Goal: Use online tool/utility: Utilize a website feature to perform a specific function

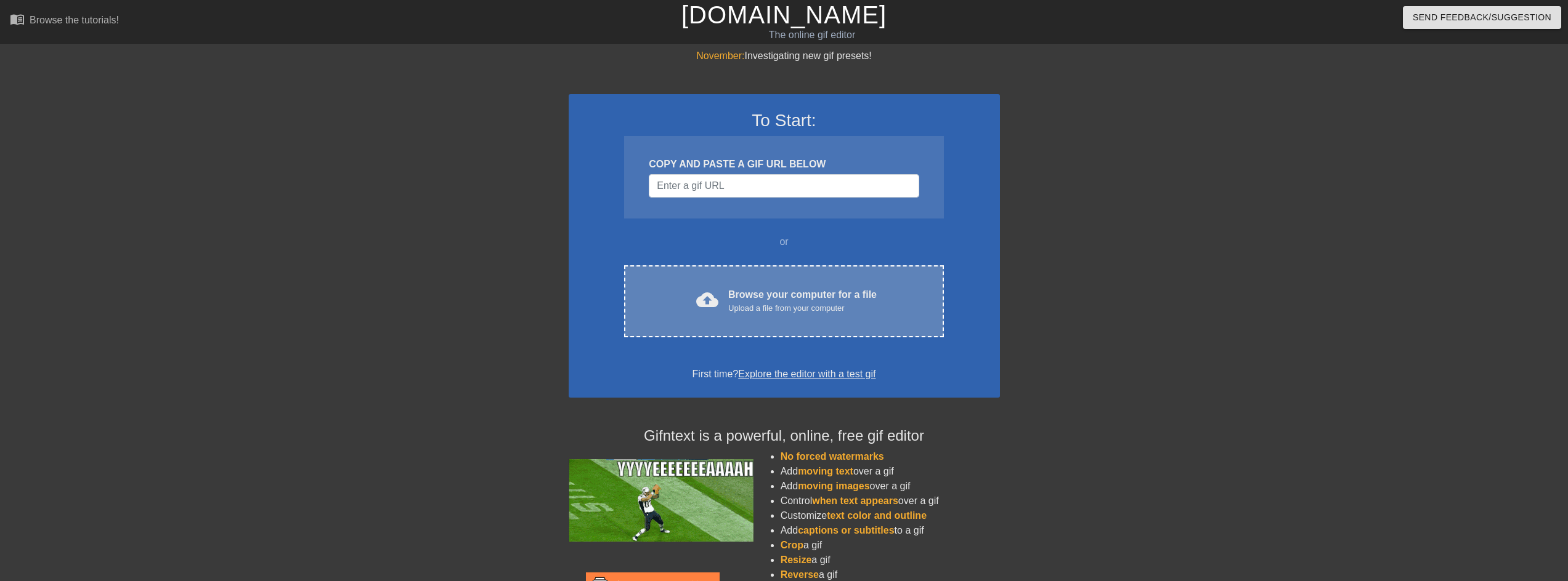
click at [808, 315] on div "cloud_upload Browse your computer for a file Upload a file from your computer C…" at bounding box center [784, 302] width 319 height 72
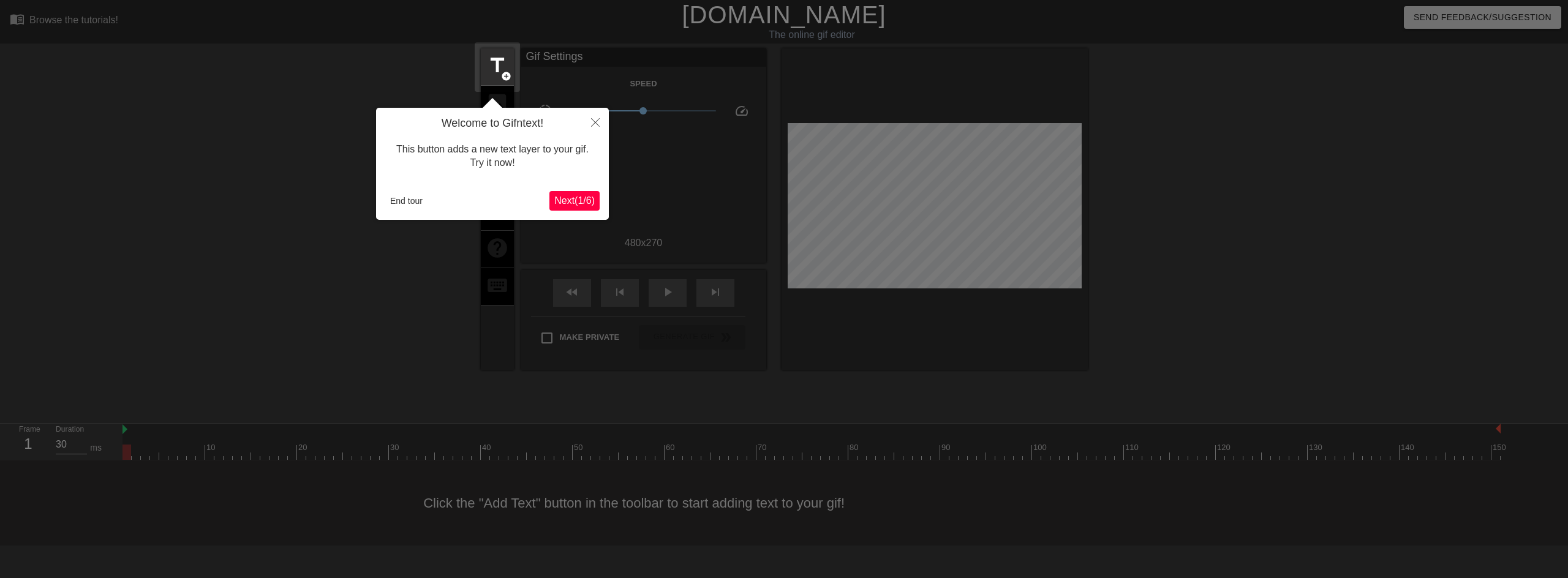
click at [589, 199] on span "Next ( 1 / 6 )" at bounding box center [574, 200] width 41 height 10
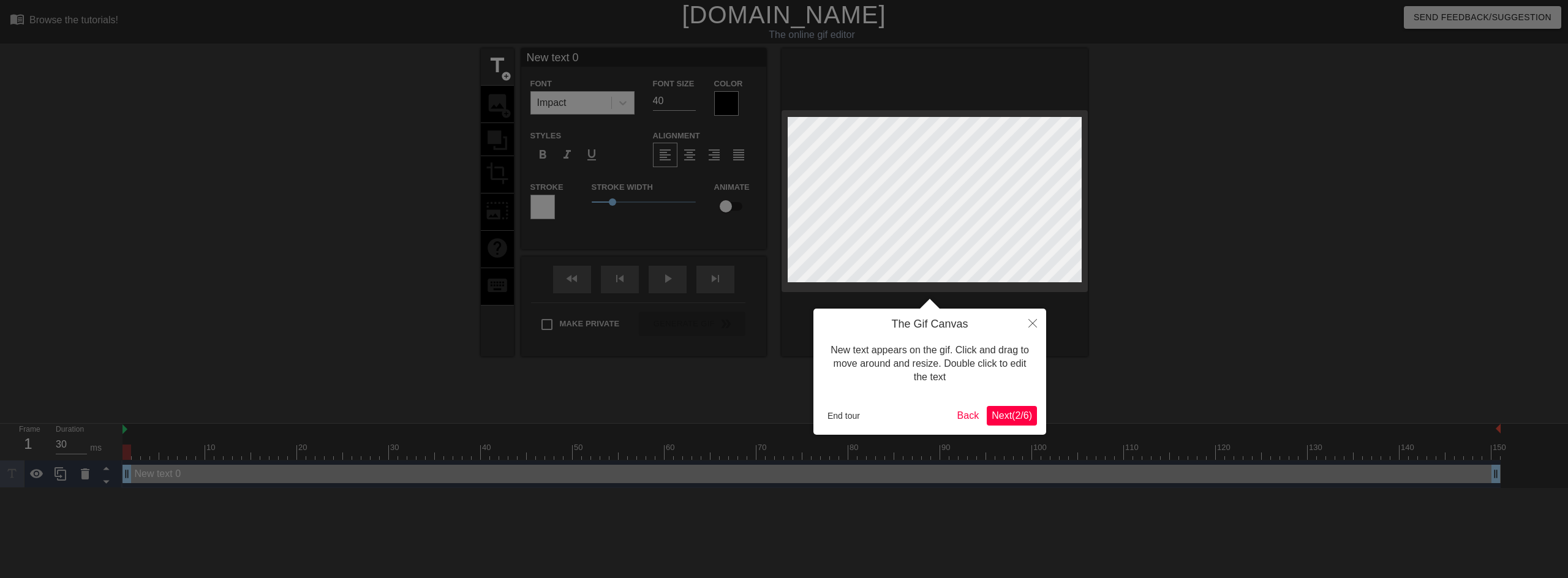
click at [1017, 423] on button "Next ( 2 / 6 )" at bounding box center [1011, 416] width 50 height 20
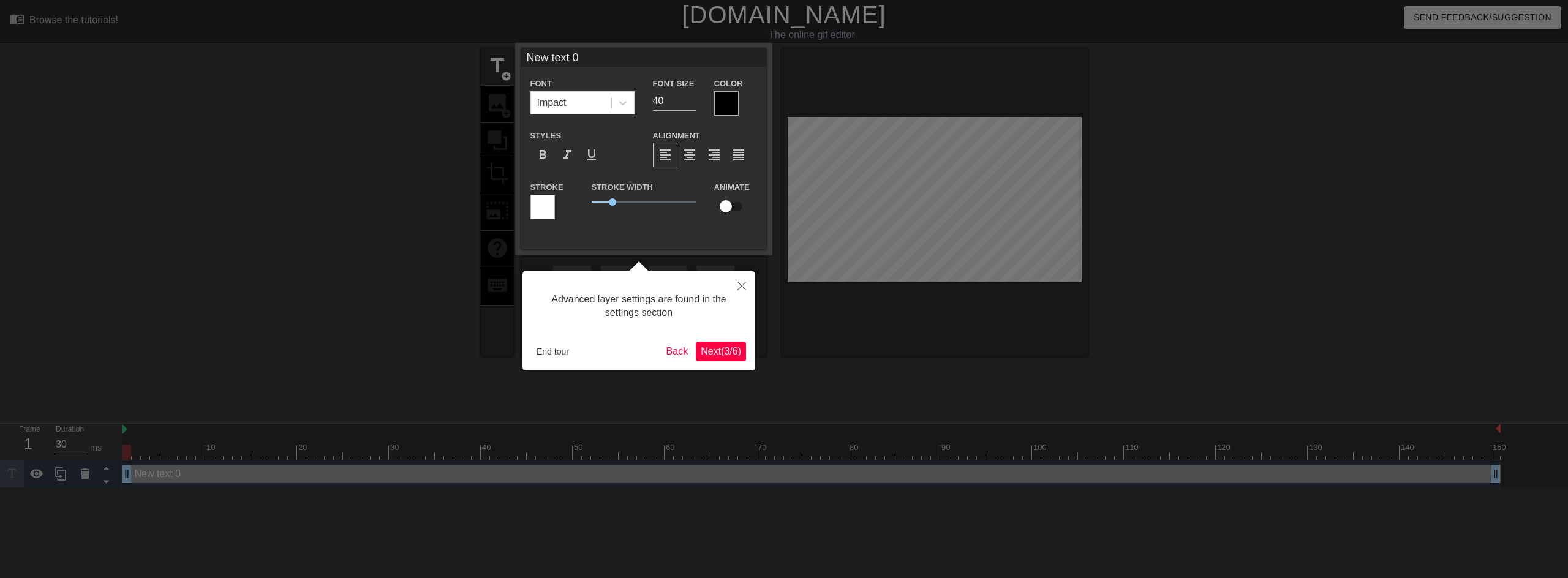
click at [720, 349] on span "Next ( 3 / 6 )" at bounding box center [720, 350] width 41 height 10
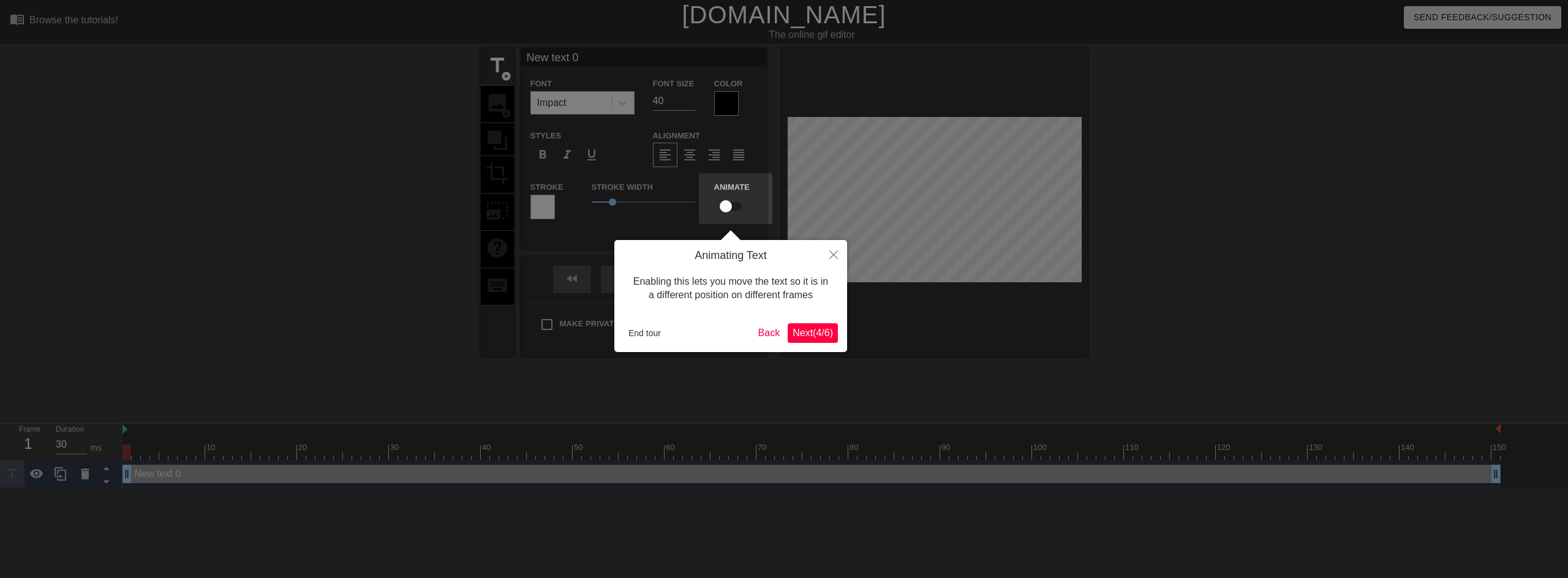
click at [819, 344] on div "Animating Text Enabling this lets you move the text so it is in a different pos…" at bounding box center [731, 296] width 232 height 112
click at [821, 332] on span "Next ( 4 / 6 )" at bounding box center [812, 332] width 41 height 10
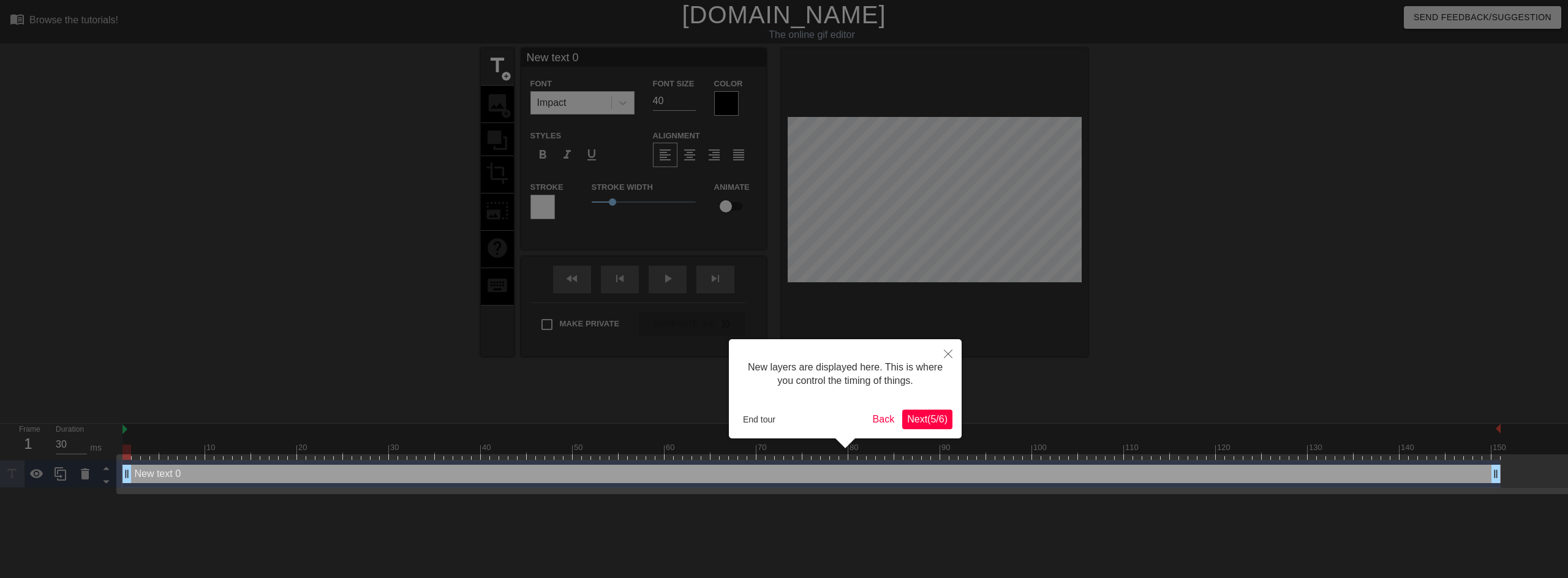
click at [926, 417] on span "Next ( 5 / 6 )" at bounding box center [927, 418] width 41 height 10
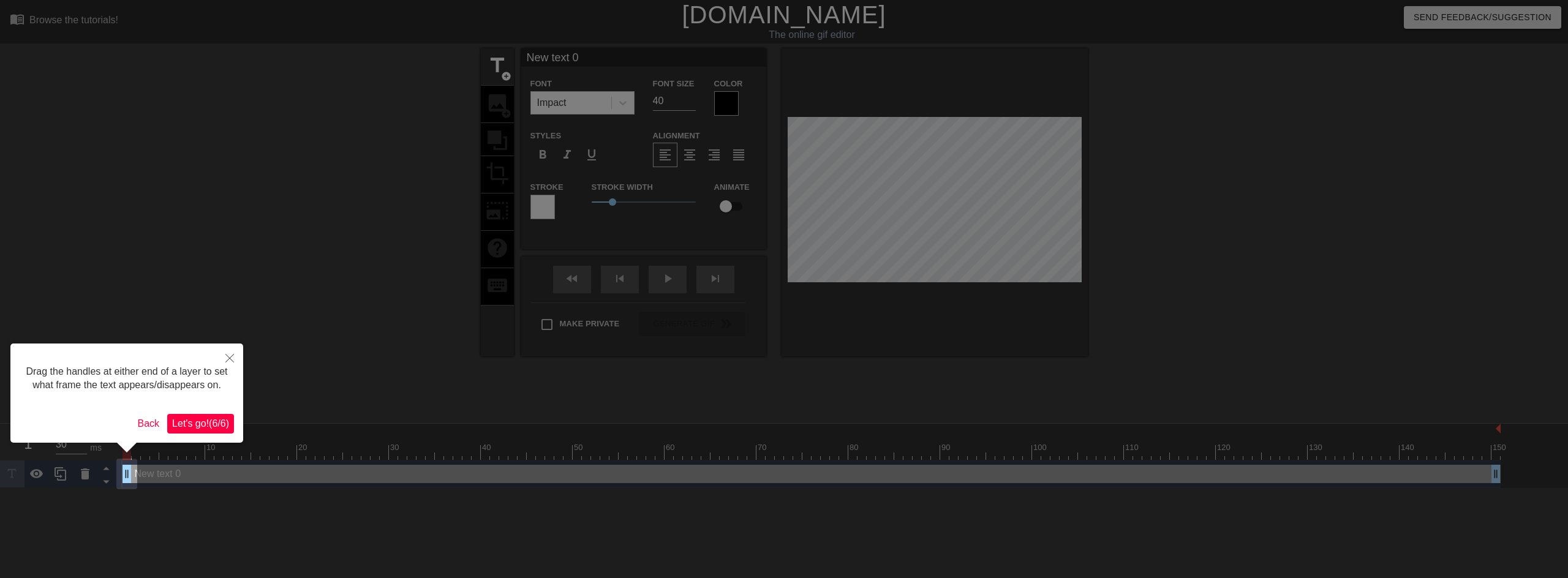
click at [216, 426] on span "Let's go! ( 6 / 6 )" at bounding box center [200, 423] width 57 height 10
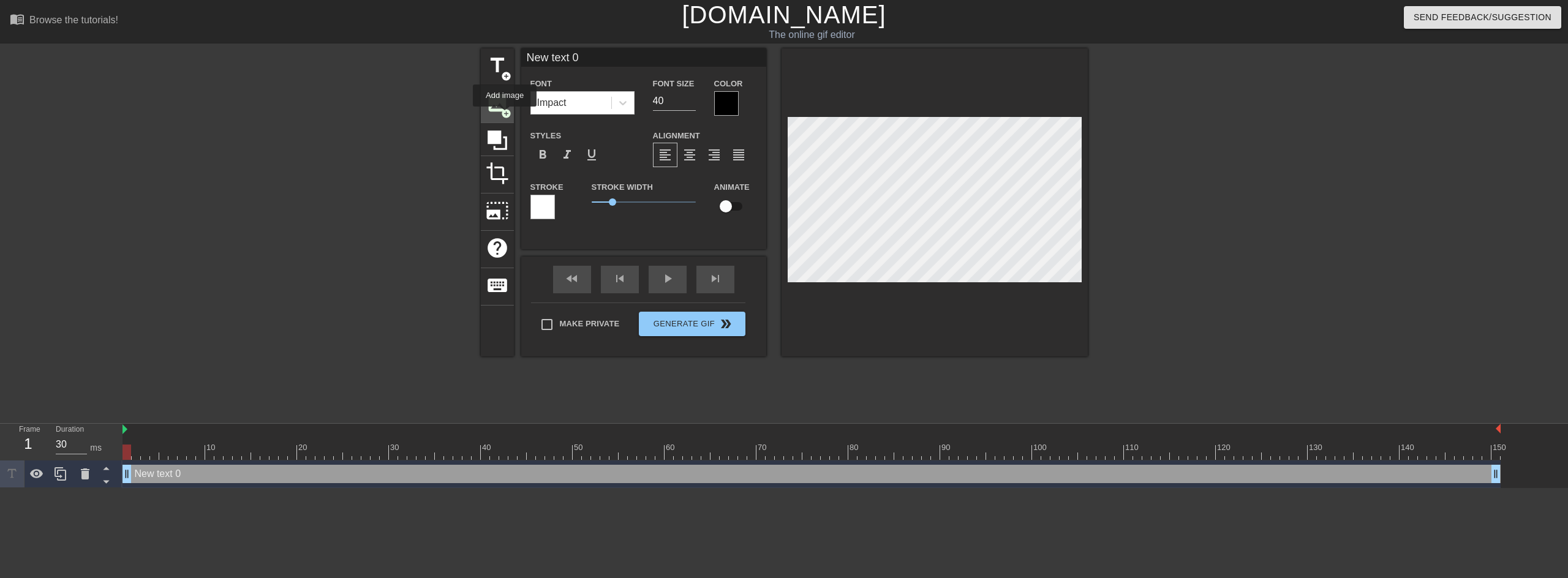
click at [504, 114] on span "add_circle" at bounding box center [506, 113] width 10 height 10
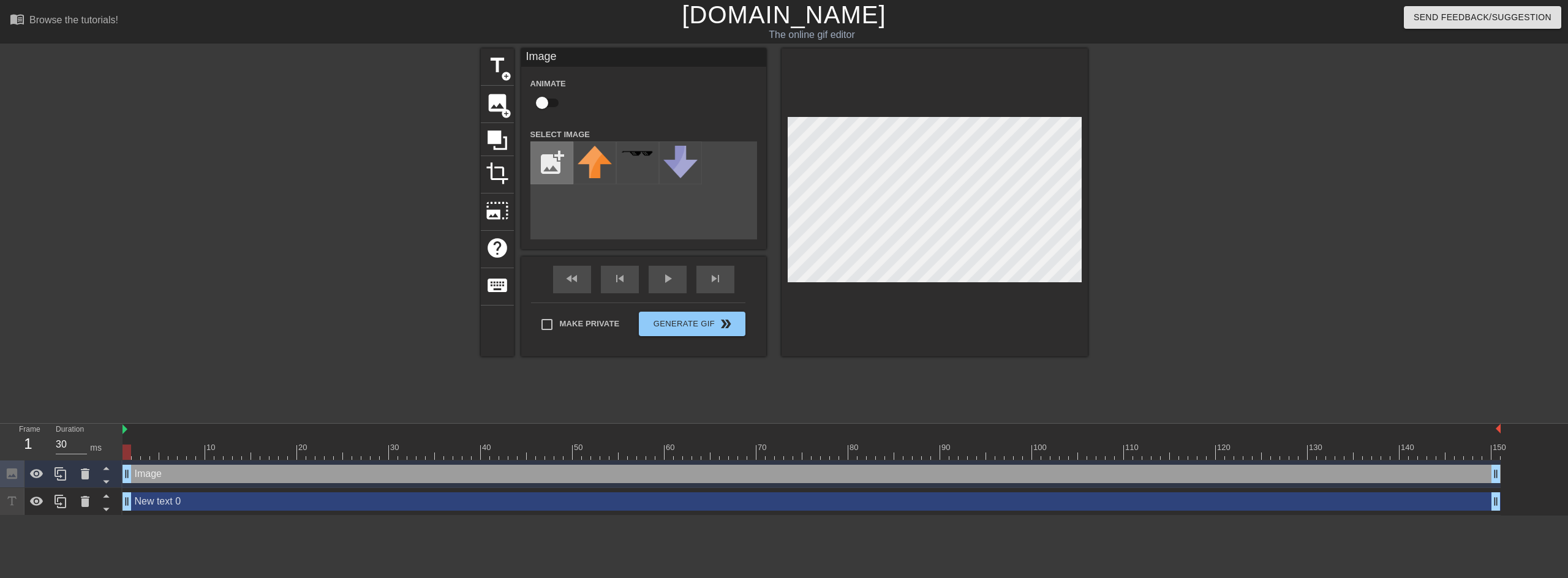
click at [548, 167] on input "file" at bounding box center [551, 162] width 42 height 42
click at [597, 161] on img at bounding box center [595, 162] width 34 height 34
click at [560, 162] on input "file" at bounding box center [551, 162] width 42 height 42
type input "C:\fakepath\a2bz3u-removebg-preview (copy).png"
click at [600, 158] on img at bounding box center [595, 162] width 34 height 34
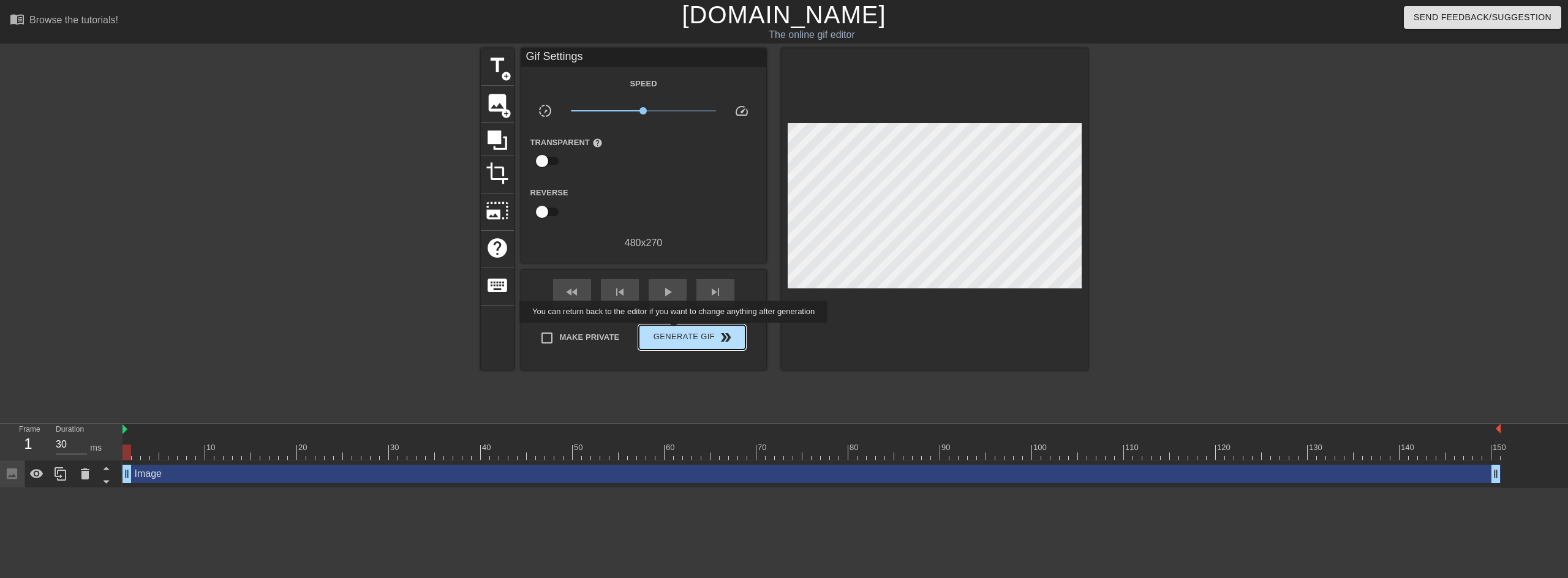
click at [674, 332] on span "Generate Gif double_arrow" at bounding box center [692, 338] width 96 height 15
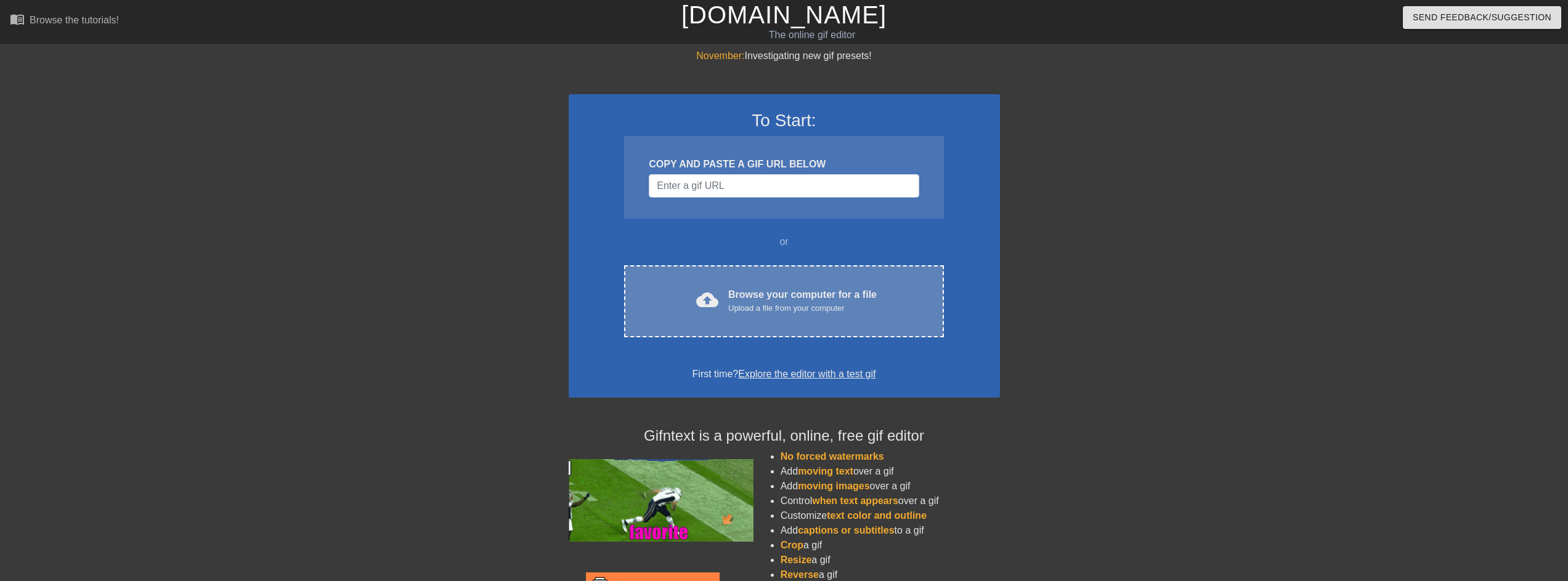
click at [717, 332] on div "cloud_upload Browse your computer for a file Upload a file from your computer C…" at bounding box center [784, 302] width 319 height 72
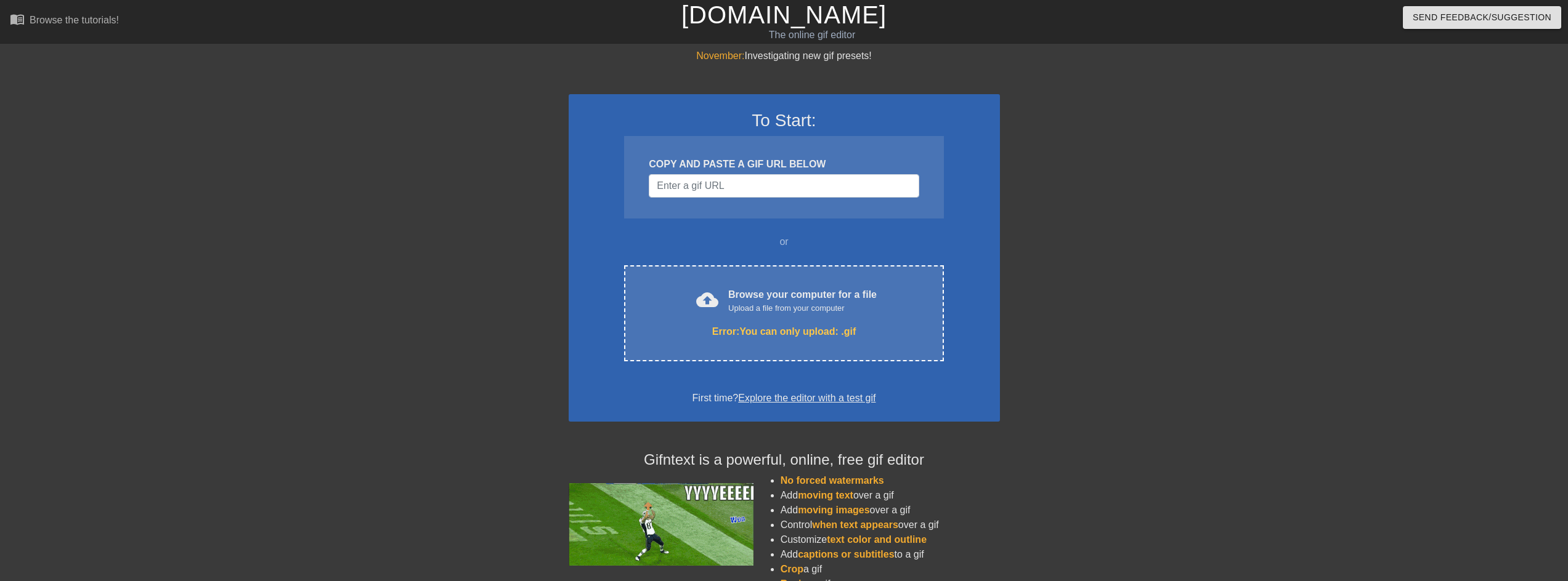
click at [688, 241] on div "or" at bounding box center [784, 242] width 368 height 15
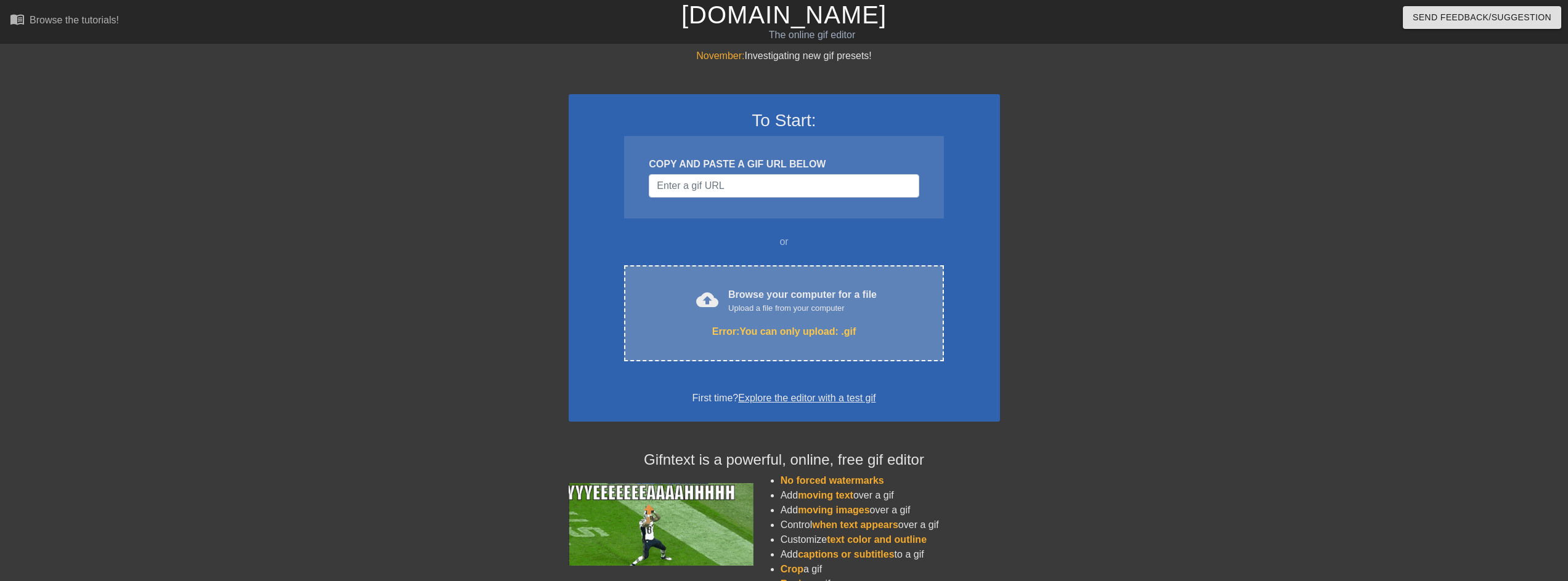
click at [701, 279] on div "cloud_upload Browse your computer for a file Upload a file from your computer E…" at bounding box center [784, 313] width 319 height 96
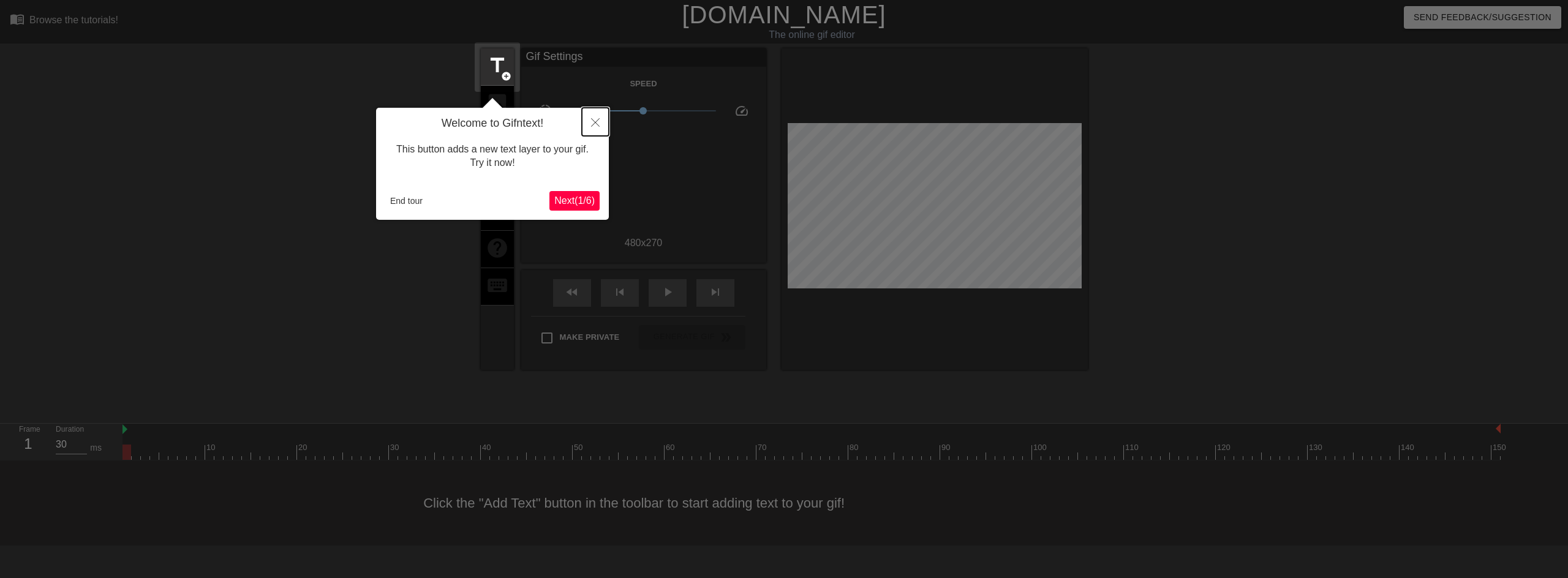
click at [589, 121] on button "Close" at bounding box center [595, 122] width 27 height 28
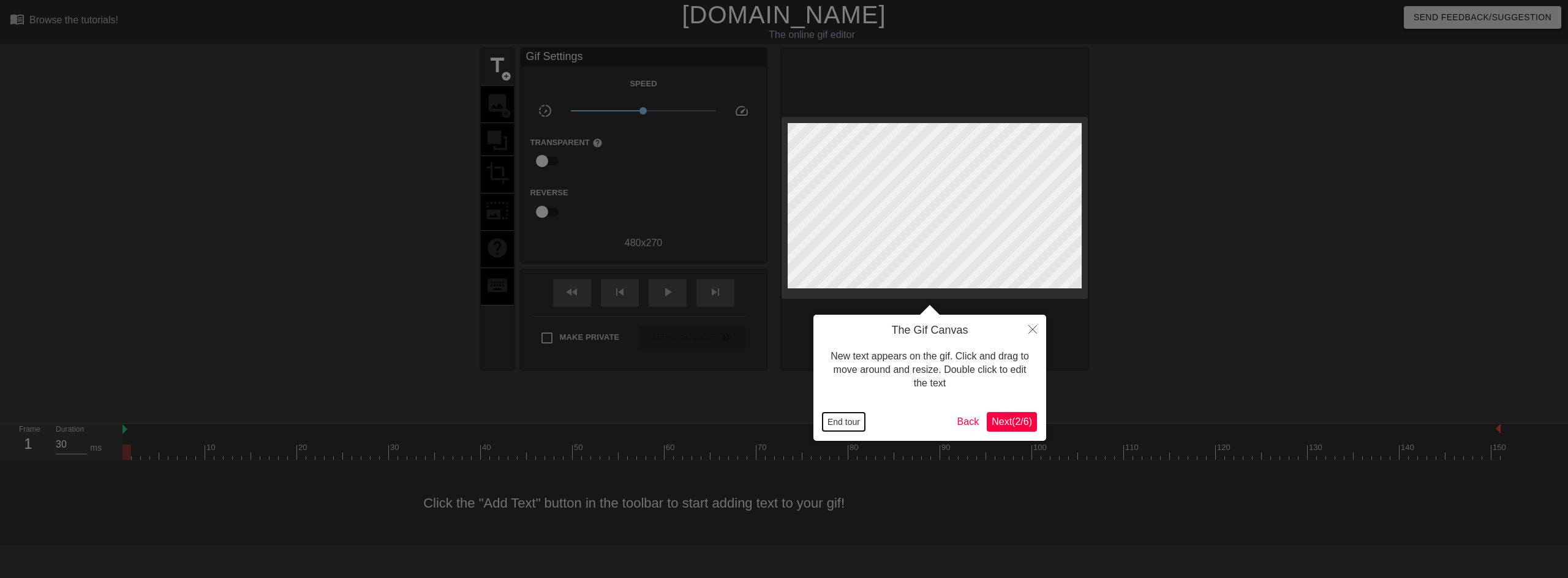
click at [851, 426] on button "End tour" at bounding box center [843, 421] width 42 height 18
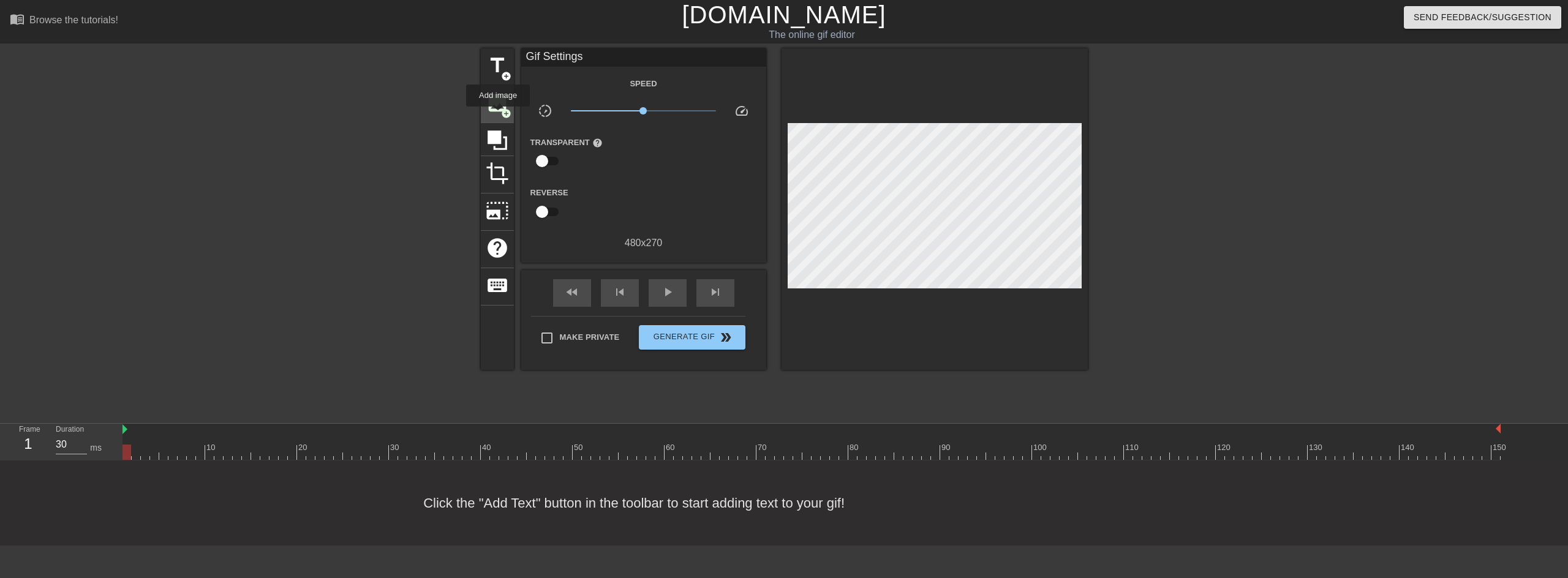
click at [497, 115] on div "image add_circle" at bounding box center [497, 105] width 33 height 38
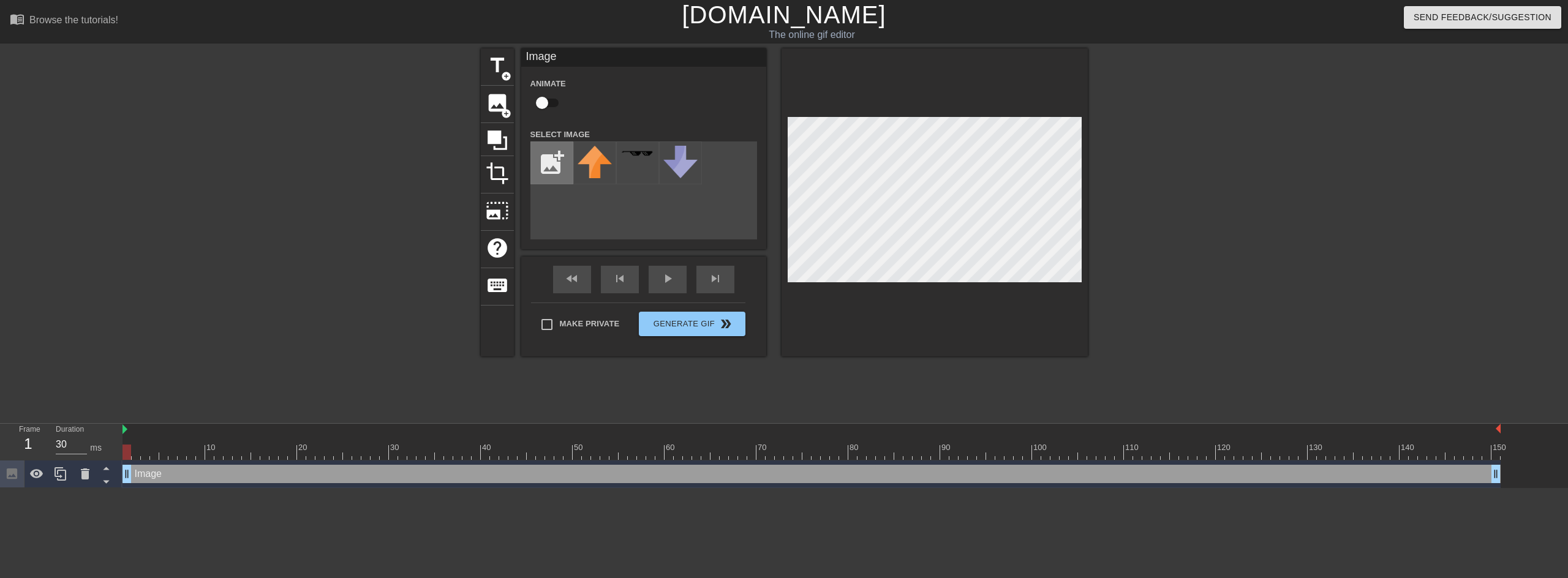
click at [557, 163] on input "file" at bounding box center [551, 162] width 42 height 42
type input "C:\fakepath\a2bz3u-removebg-preview (copy).png"
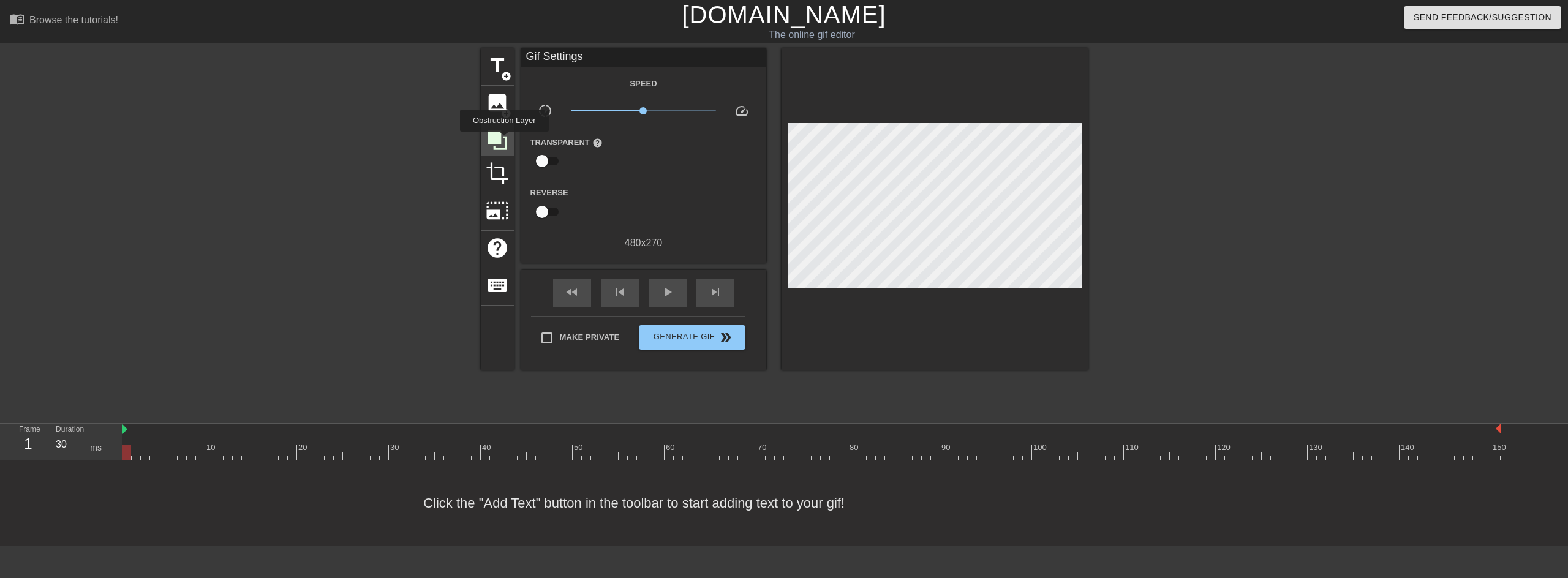
click at [504, 141] on icon at bounding box center [497, 140] width 24 height 24
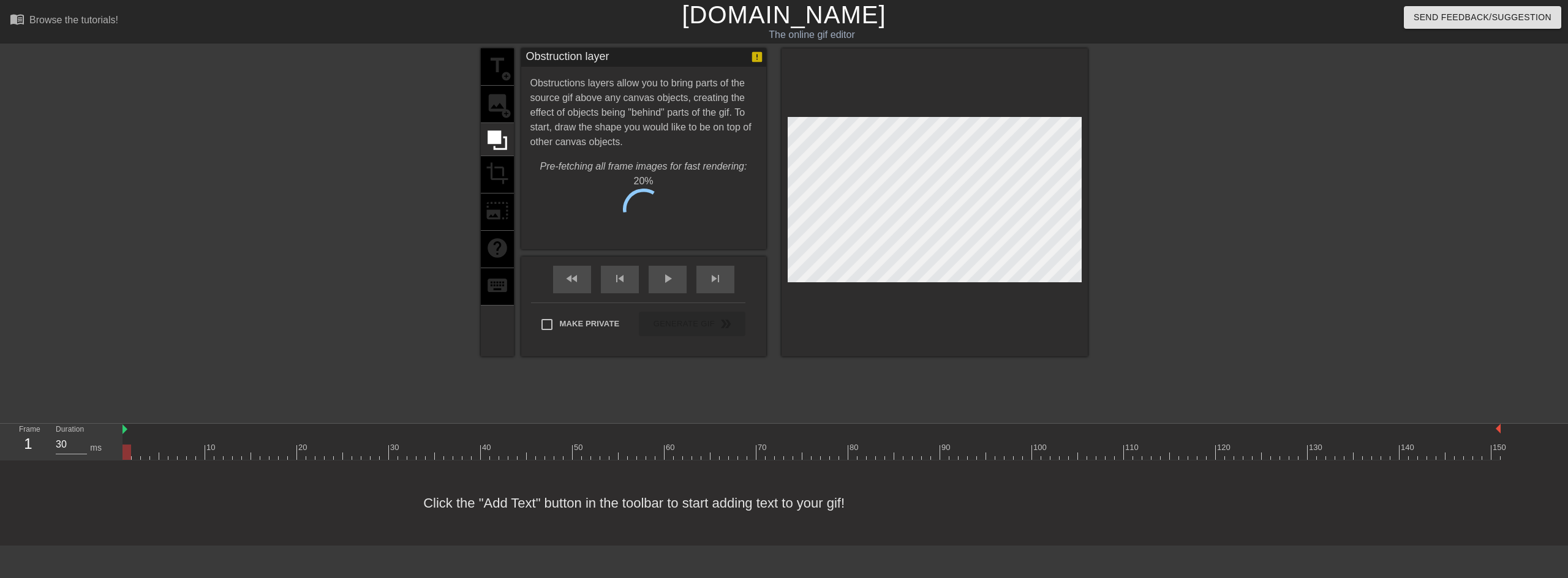
click at [502, 108] on div "title add_circle image add_circle crop photo_size_select_large help keyboard" at bounding box center [497, 202] width 33 height 308
click at [496, 99] on div "title add_circle image add_circle crop photo_size_select_large help keyboard" at bounding box center [497, 202] width 33 height 308
click at [576, 224] on button "Cancel" at bounding box center [582, 213] width 68 height 26
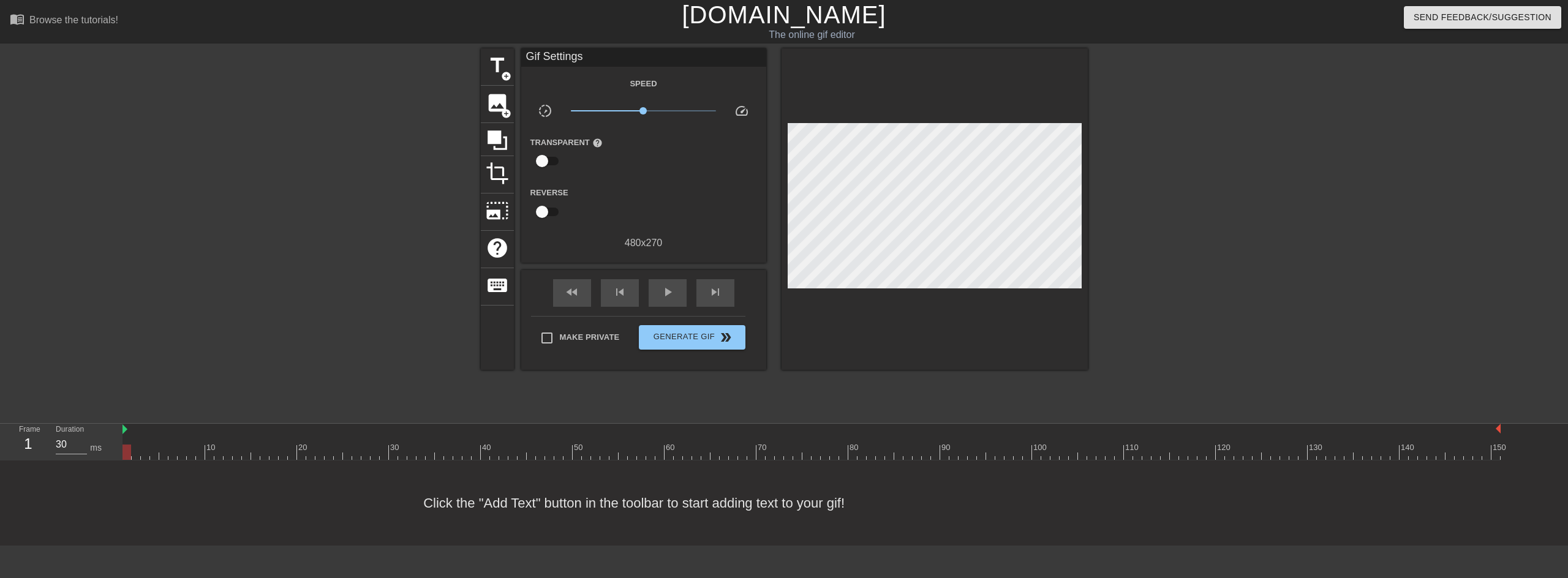
click at [514, 96] on div "title add_circle image add_circle crop photo_size_select_large help keyboard Gi…" at bounding box center [784, 209] width 607 height 322
click at [499, 100] on span "image" at bounding box center [497, 103] width 24 height 24
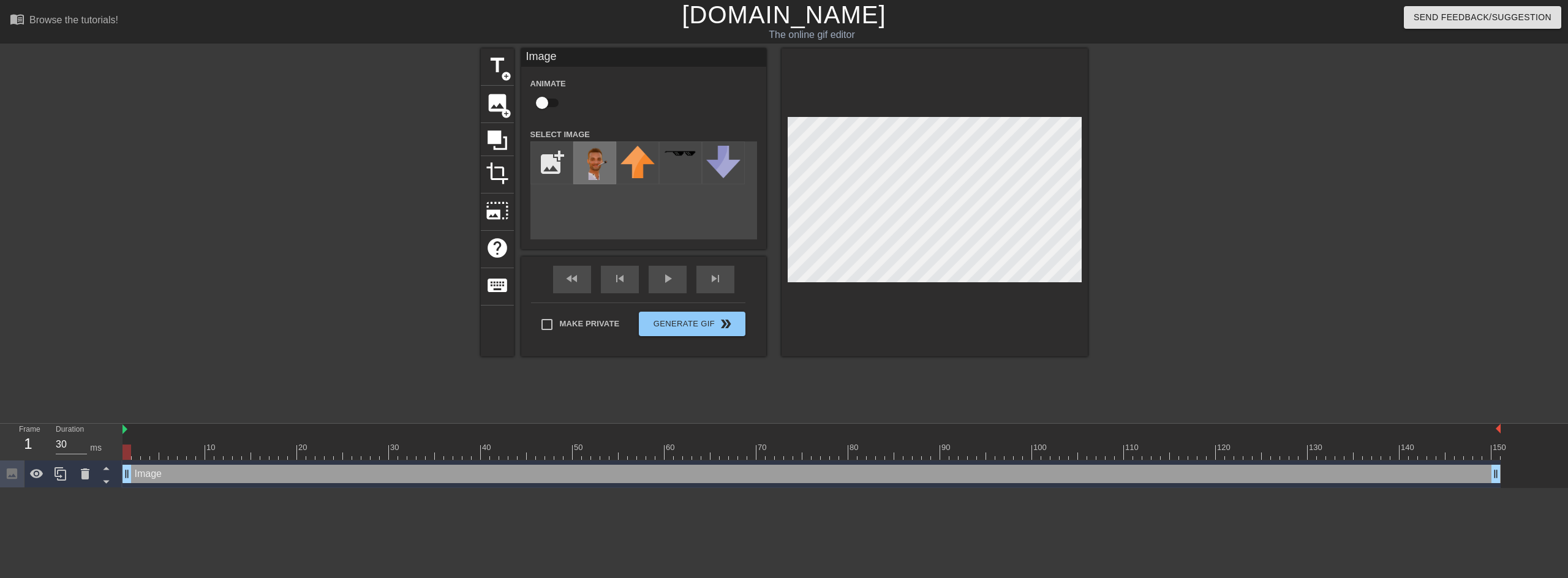
click at [599, 161] on img at bounding box center [595, 162] width 34 height 34
click at [545, 102] on input "checkbox" at bounding box center [542, 103] width 70 height 24
checkbox input "true"
click at [693, 313] on div "fast_rewind skip_previous play_arrow skip_next Make Private Generate Gif double…" at bounding box center [643, 307] width 244 height 100
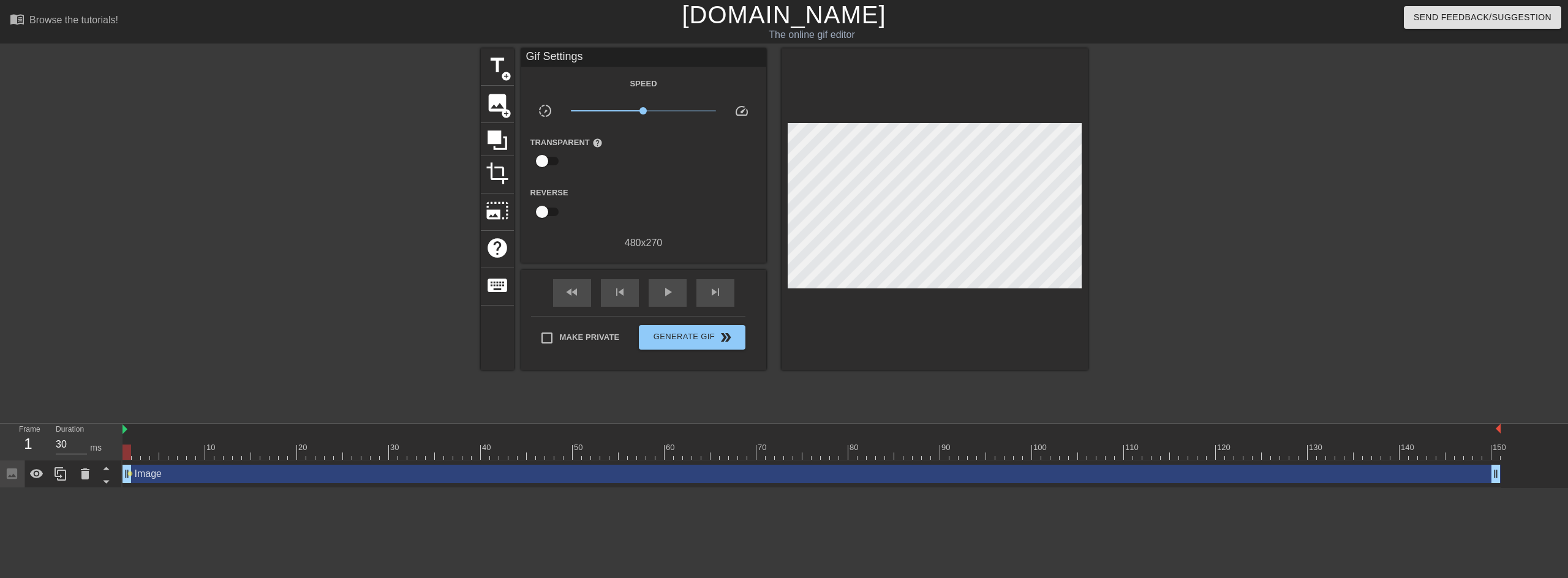
click at [141, 464] on div "Image drag_handle drag_handle lens" at bounding box center [811, 474] width 1377 height 27
click at [142, 472] on div "Image drag_handle drag_handle" at bounding box center [811, 473] width 1377 height 18
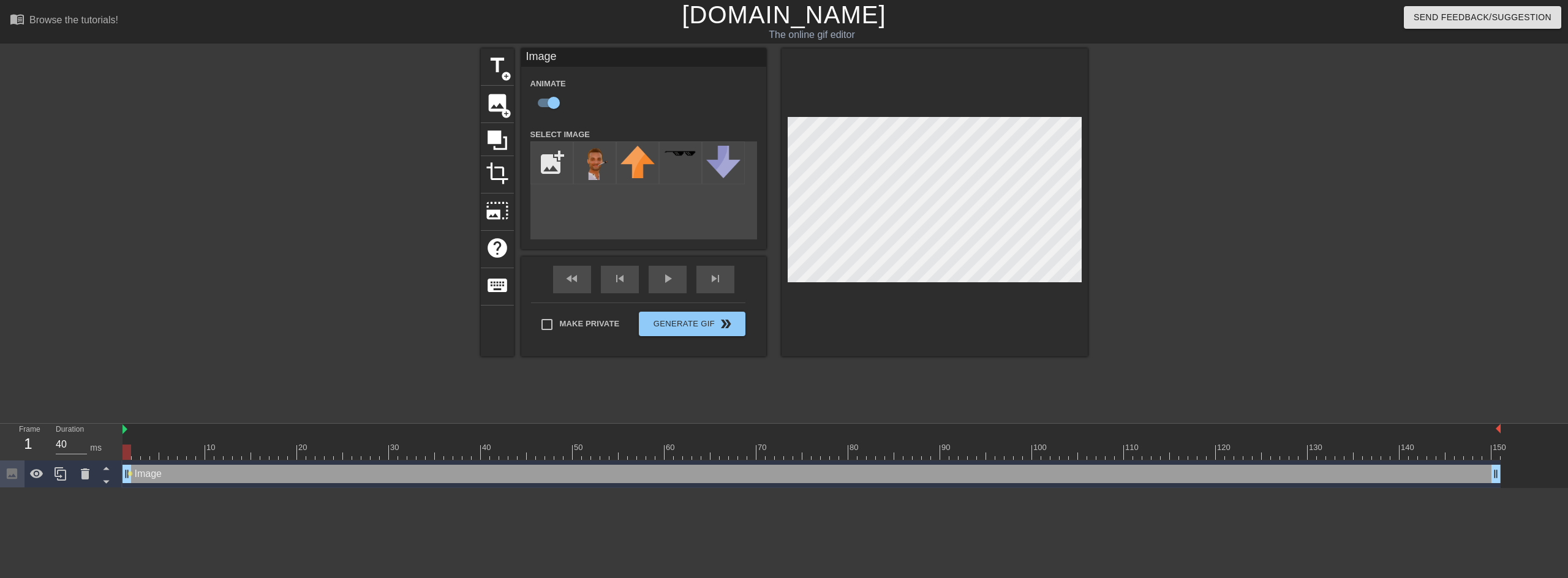
click at [190, 452] on div at bounding box center [811, 452] width 1377 height 15
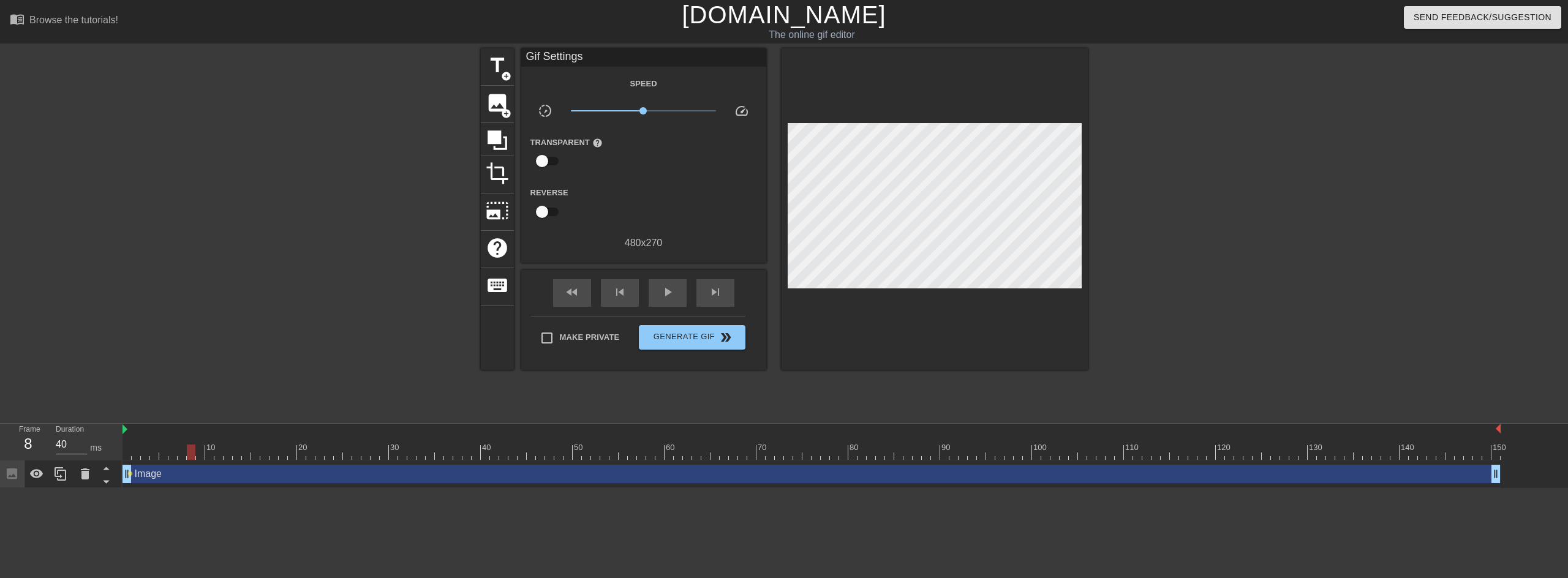
click at [219, 464] on div "Image drag_handle drag_handle lens" at bounding box center [811, 474] width 1377 height 27
drag, startPoint x: 131, startPoint y: 477, endPoint x: 481, endPoint y: 474, distance: 350.0
type input "30"
drag, startPoint x: 481, startPoint y: 474, endPoint x: 325, endPoint y: 348, distance: 200.5
click at [111, 482] on div "Frame 1 Duration 30 ms 10 20 30 40 50 60 70 80 90 100 110 120 130 140 150 Image…" at bounding box center [784, 456] width 1568 height 64
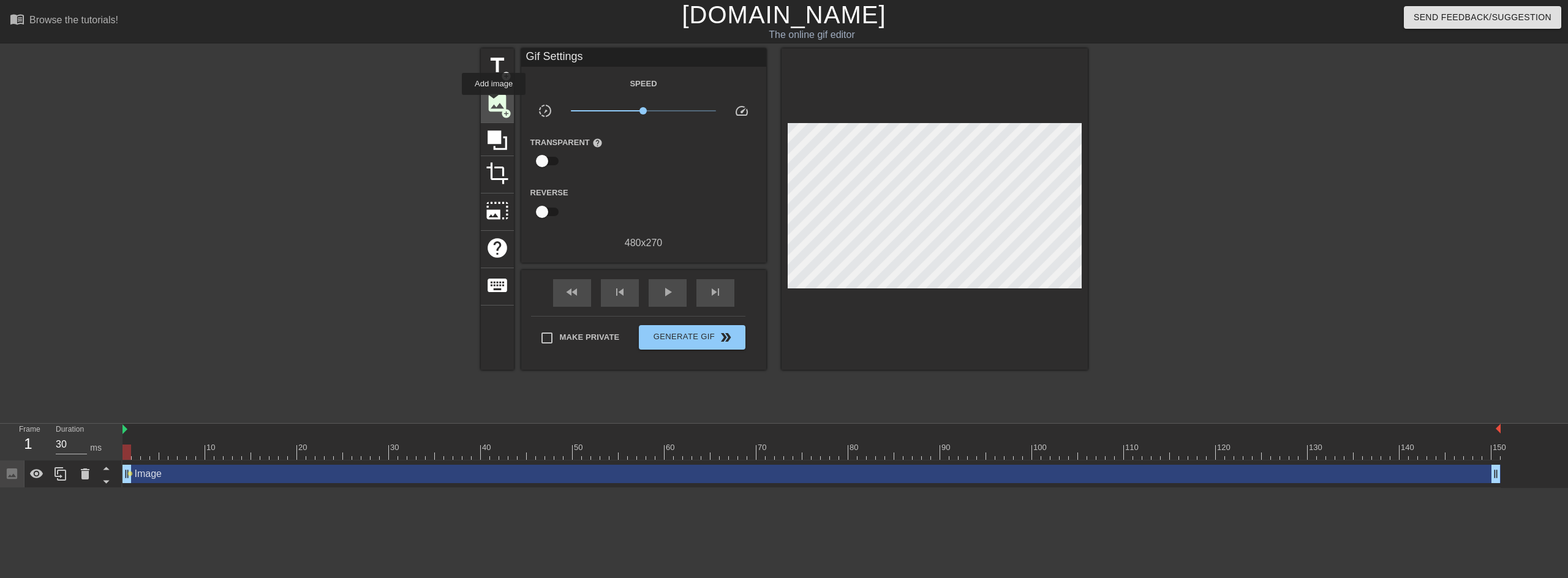
click at [494, 104] on span "image" at bounding box center [497, 103] width 24 height 24
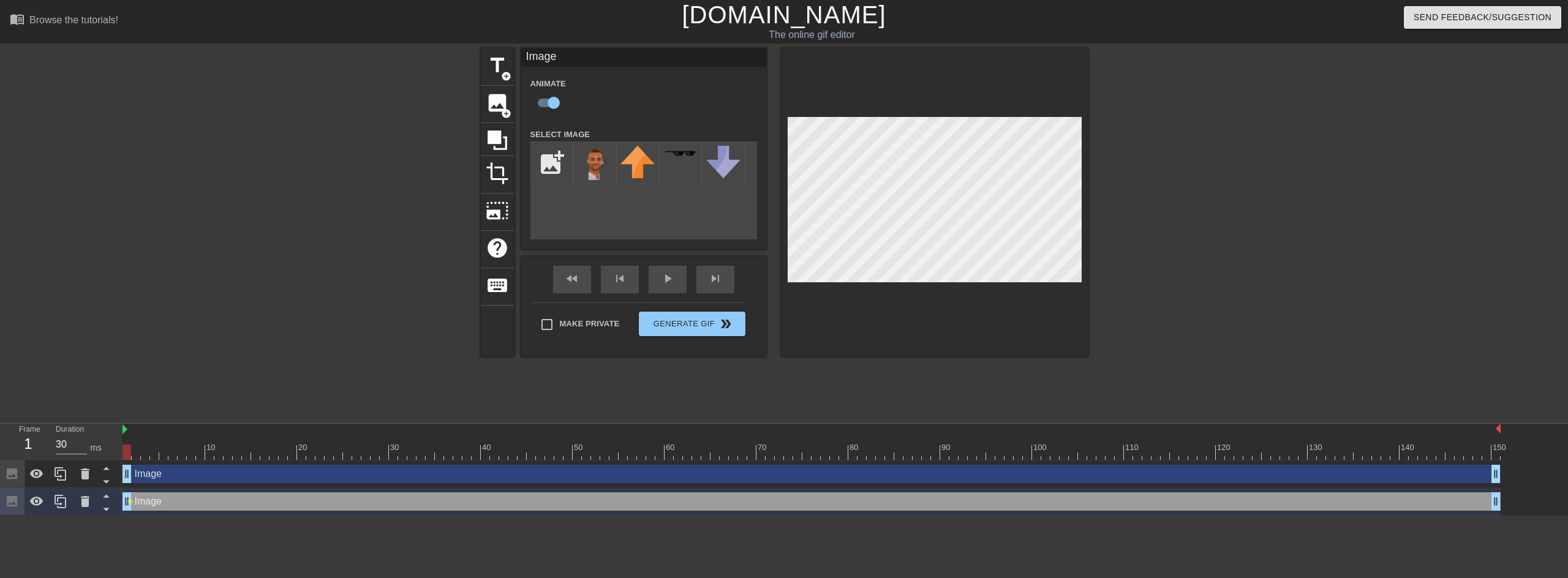
checkbox input "false"
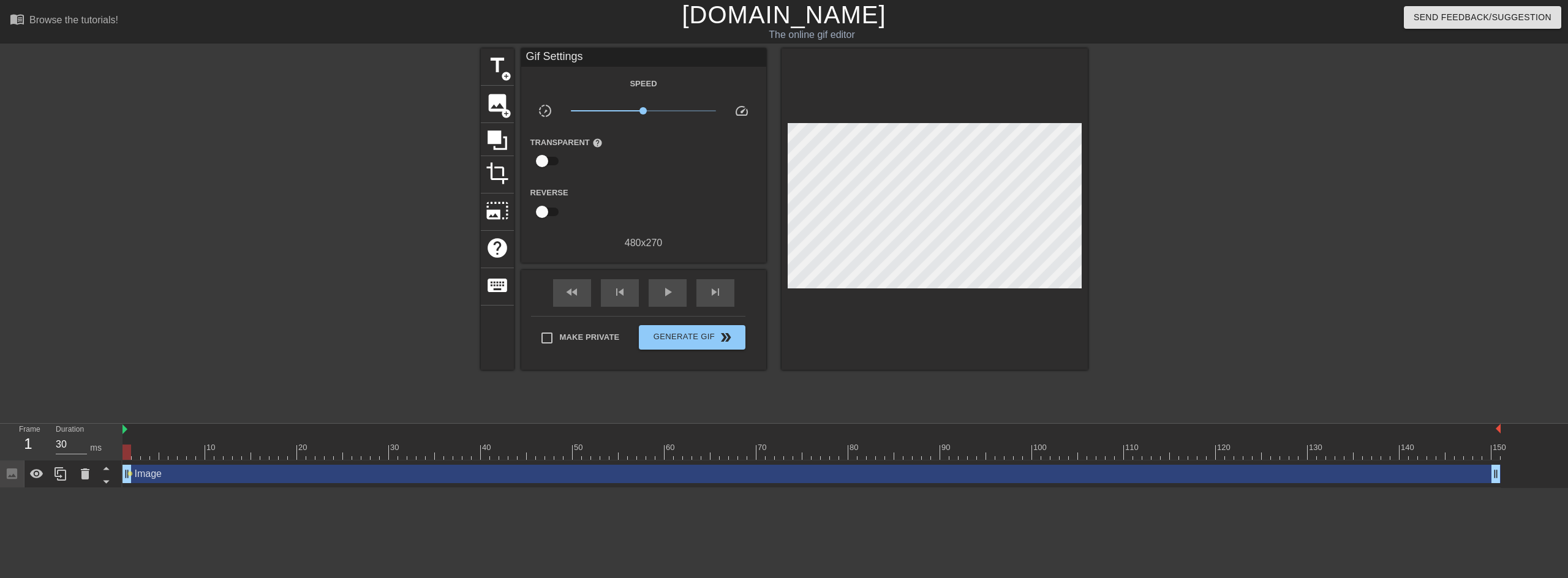
click at [1275, 175] on div at bounding box center [1194, 231] width 184 height 367
click at [1177, 248] on div "title add_circle image add_circle crop photo_size_select_large help keyboard Gi…" at bounding box center [784, 231] width 1568 height 367
